Goal: Check status

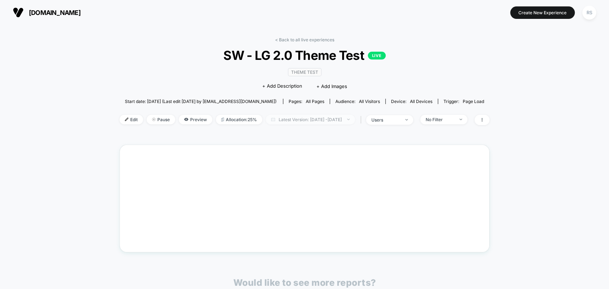
click at [323, 118] on span "Latest Version: [DATE] - [DATE]" at bounding box center [310, 120] width 89 height 10
select select "*"
select select "****"
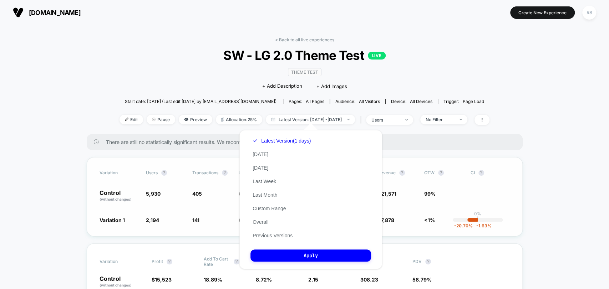
click at [284, 234] on button "Previous Versions" at bounding box center [273, 236] width 44 height 6
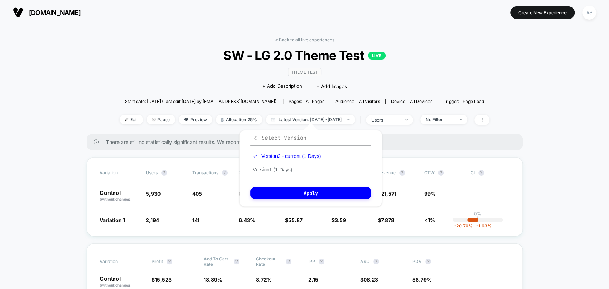
click at [253, 138] on icon "button" at bounding box center [255, 138] width 5 height 5
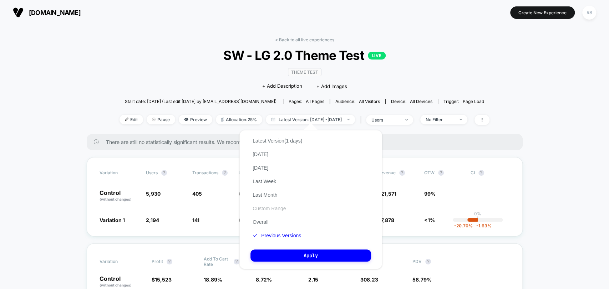
click at [277, 206] on button "Custom Range" at bounding box center [269, 209] width 37 height 6
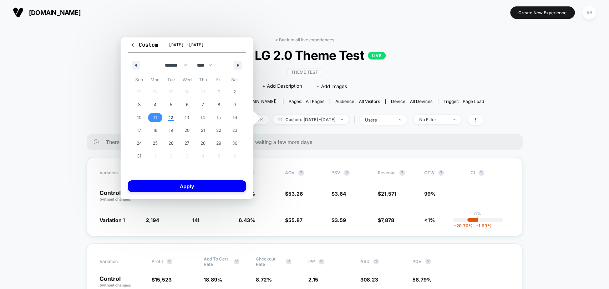
click at [155, 118] on span "11" at bounding box center [155, 117] width 4 height 13
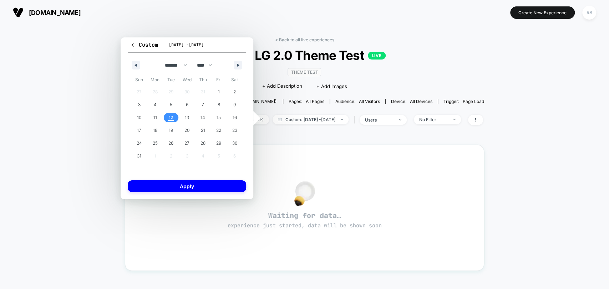
click at [167, 118] on span "12" at bounding box center [171, 117] width 16 height 9
click at [170, 118] on span "12" at bounding box center [171, 117] width 4 height 13
click at [201, 188] on button "Apply" at bounding box center [187, 187] width 118 height 12
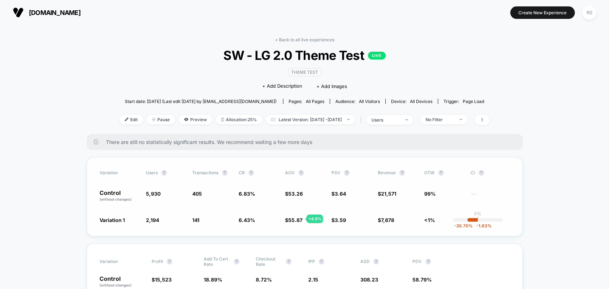
click at [298, 219] on span "55.87" at bounding box center [295, 220] width 14 height 6
click at [344, 221] on span "3.59" at bounding box center [340, 220] width 11 height 6
